Goal: Task Accomplishment & Management: Manage account settings

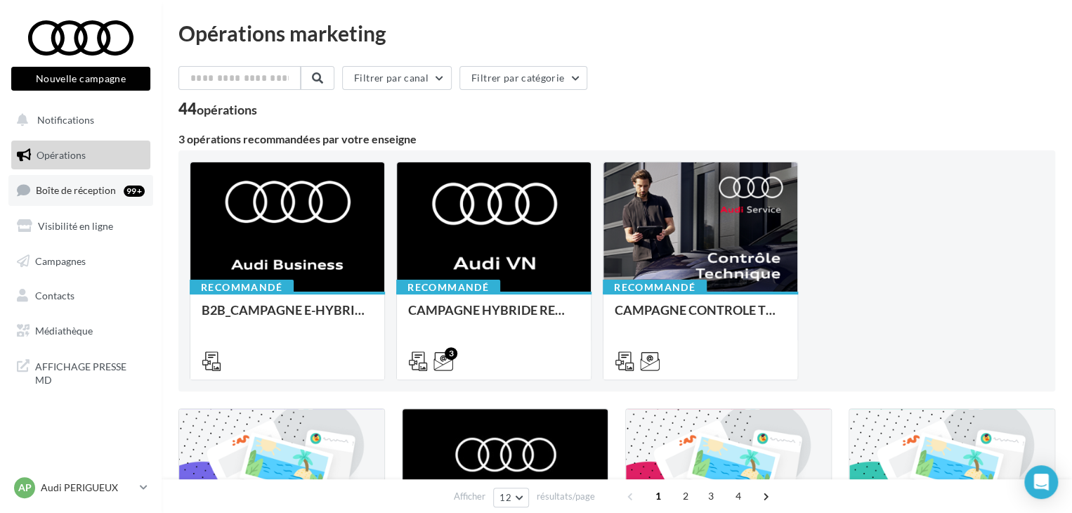
click at [113, 195] on span "Boîte de réception" at bounding box center [76, 190] width 80 height 12
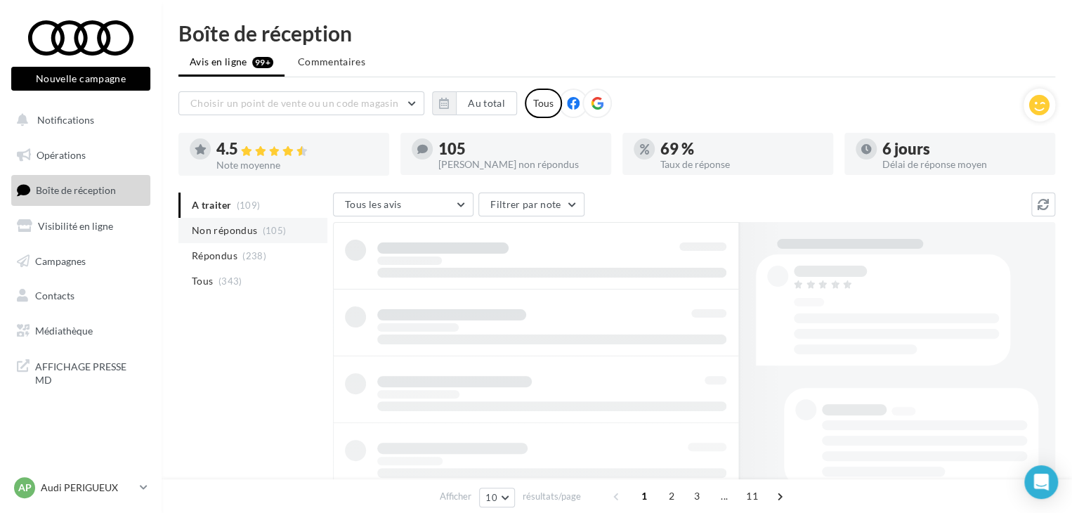
click at [256, 230] on li "Non répondus (105)" at bounding box center [253, 230] width 149 height 25
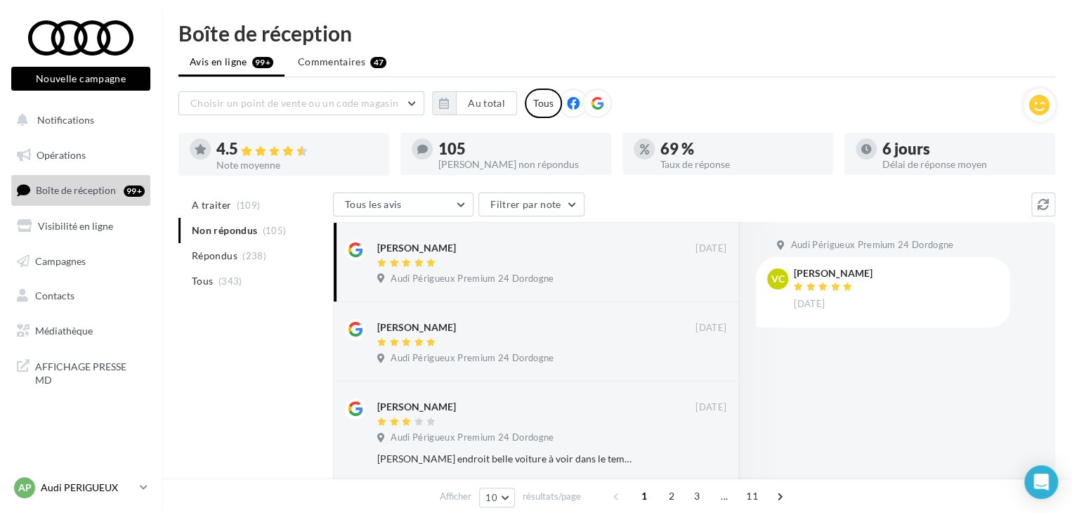
click at [98, 484] on p "Audi PERIGUEUX" at bounding box center [87, 488] width 93 height 14
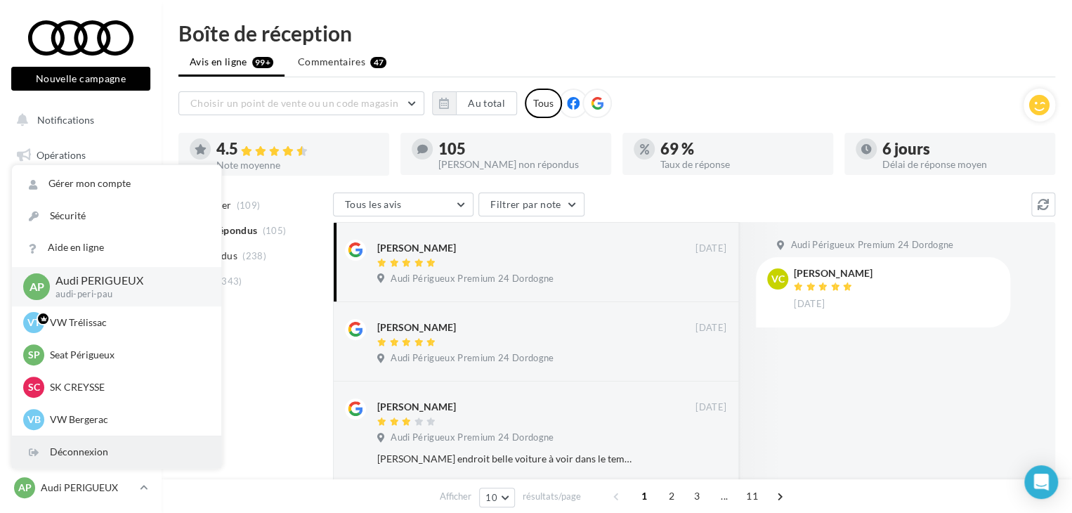
click at [100, 450] on div "Déconnexion" at bounding box center [116, 452] width 209 height 32
